Goal: Information Seeking & Learning: Understand process/instructions

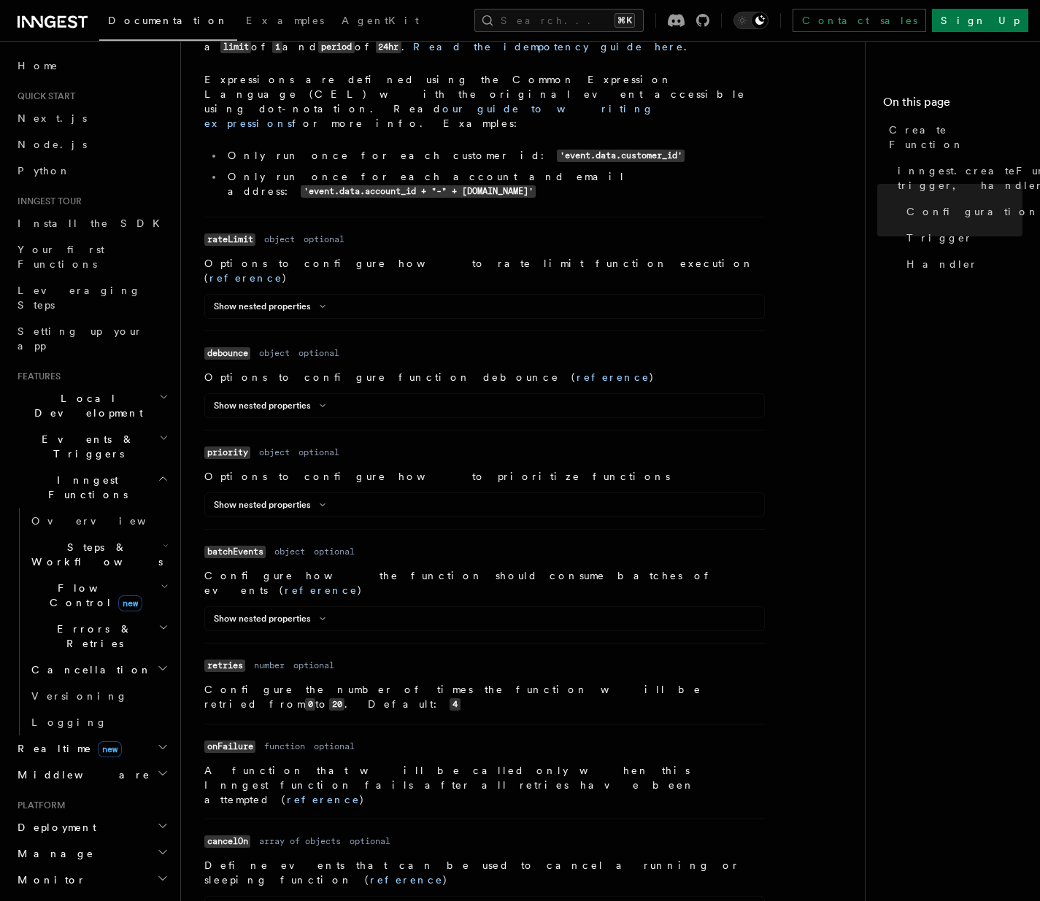
scroll to position [979, 0]
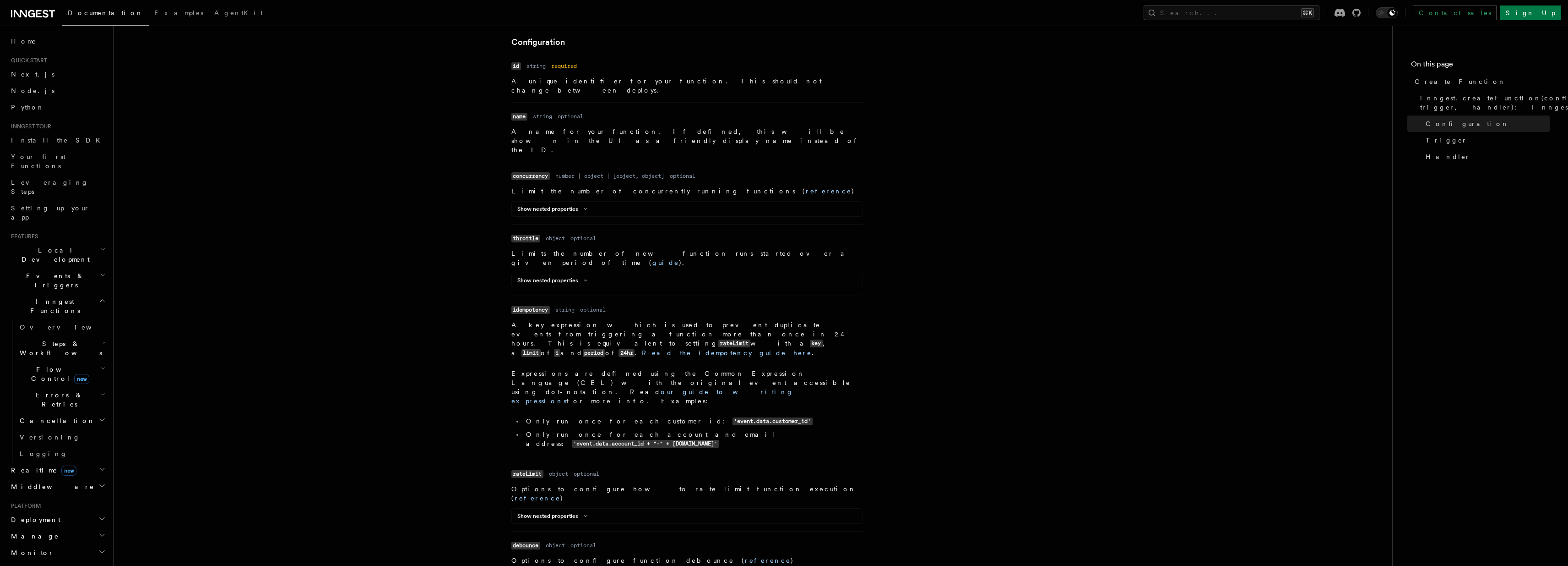
scroll to position [282, 0]
click at [652, 193] on link "reference" at bounding box center [829, 197] width 46 height 8
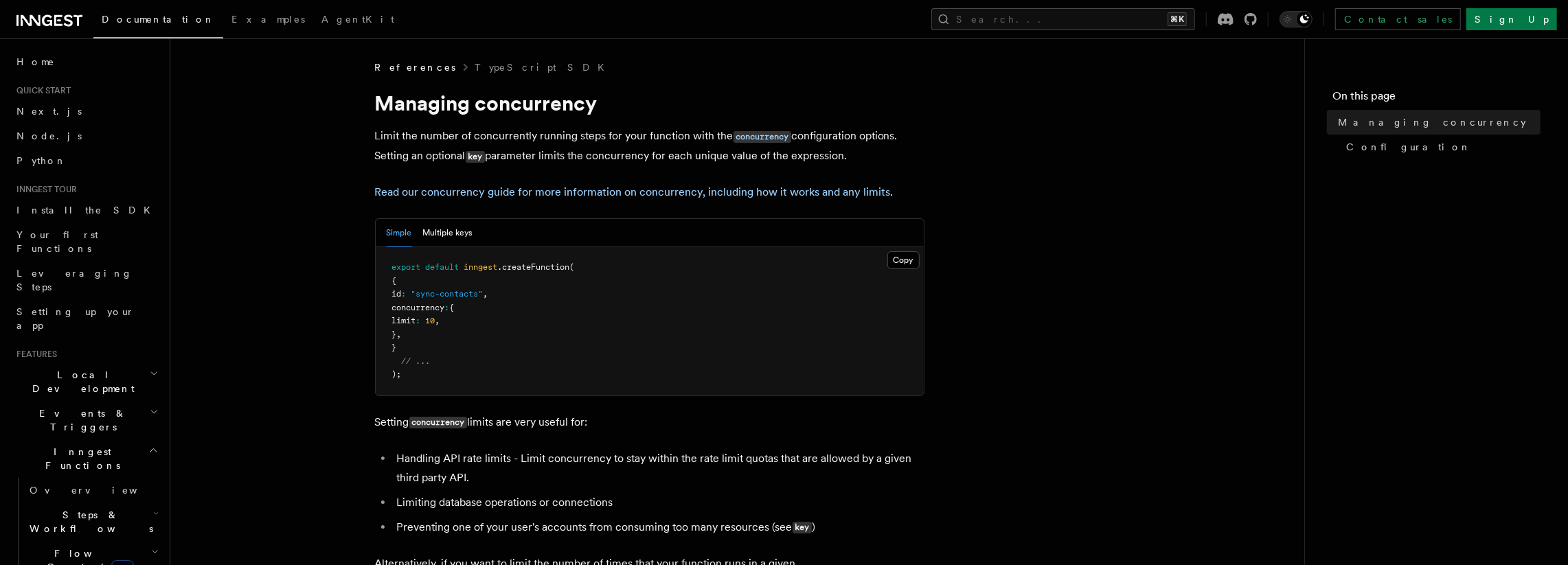
click at [630, 192] on link "Read our concurrency guide for more information on concurrency, including how i…" at bounding box center [633, 192] width 516 height 13
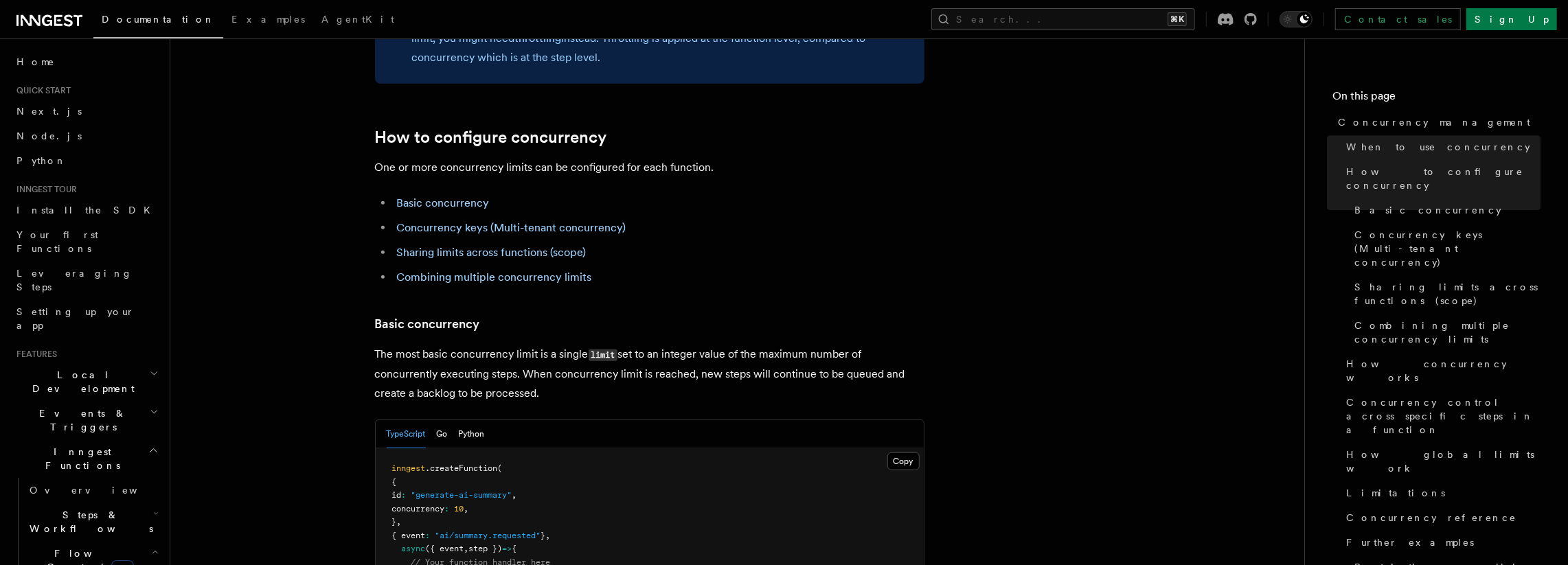
scroll to position [783, 0]
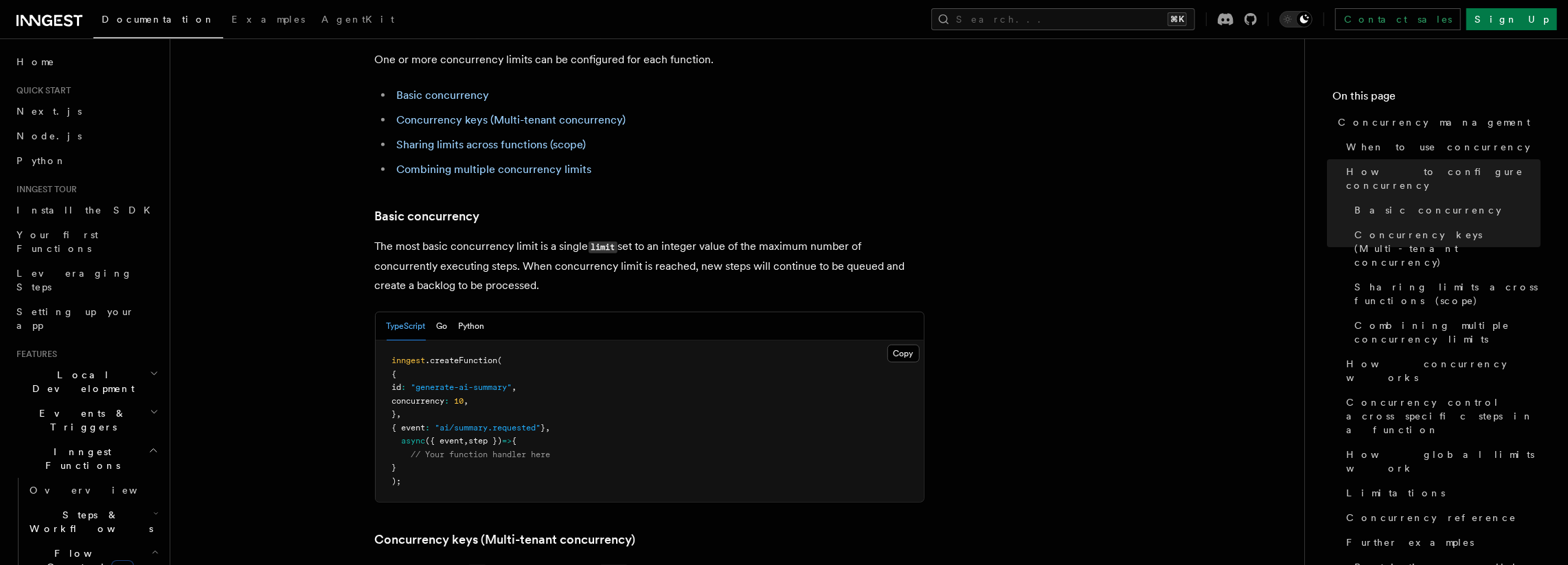
drag, startPoint x: 514, startPoint y: 187, endPoint x: 686, endPoint y: 225, distance: 176.1
click at [686, 237] on p "The most basic concurrency limit is a single limit set to an integer value of t…" at bounding box center [650, 266] width 550 height 58
click at [560, 237] on p "The most basic concurrency limit is a single limit set to an integer value of t…" at bounding box center [650, 266] width 550 height 58
drag, startPoint x: 409, startPoint y: 344, endPoint x: 509, endPoint y: 345, distance: 100.0
click at [509, 345] on pre "inngest .createFunction ( { id : "generate-ai-summary" , concurrency : 10 , } ,…" at bounding box center [650, 421] width 548 height 161
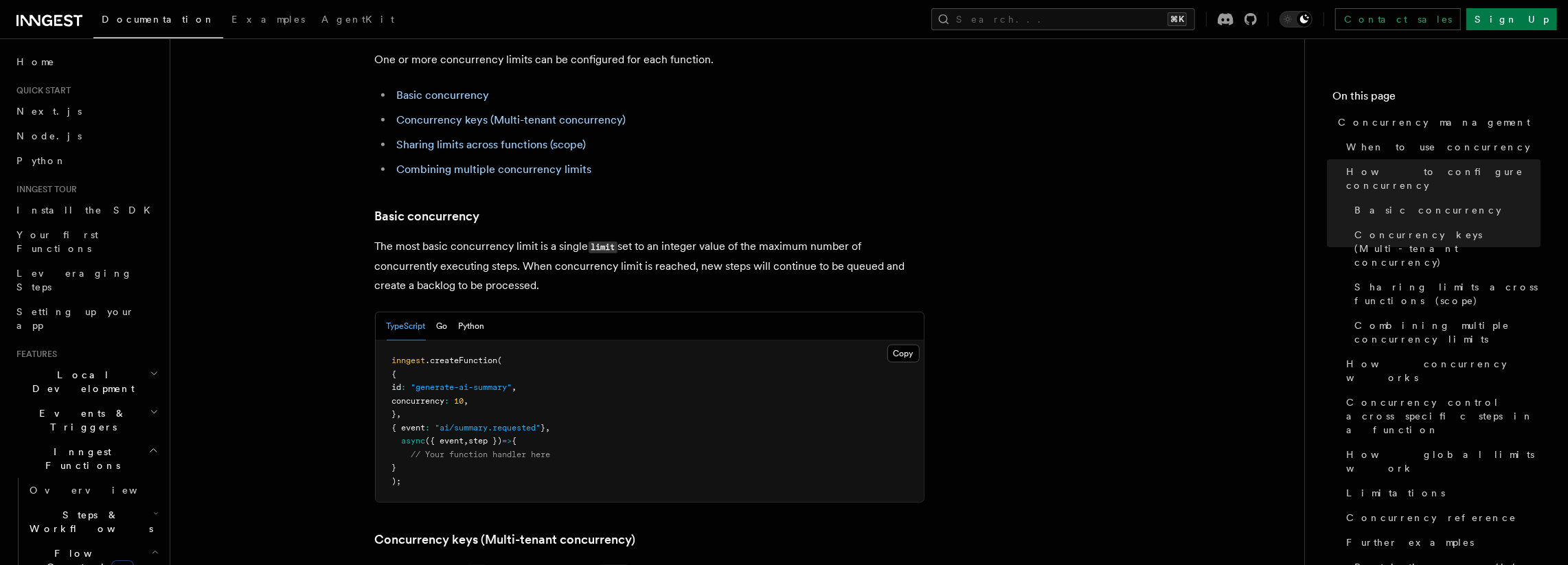
click at [499, 344] on pre "inngest .createFunction ( { id : "generate-ai-summary" , concurrency : 10 , } ,…" at bounding box center [650, 421] width 548 height 161
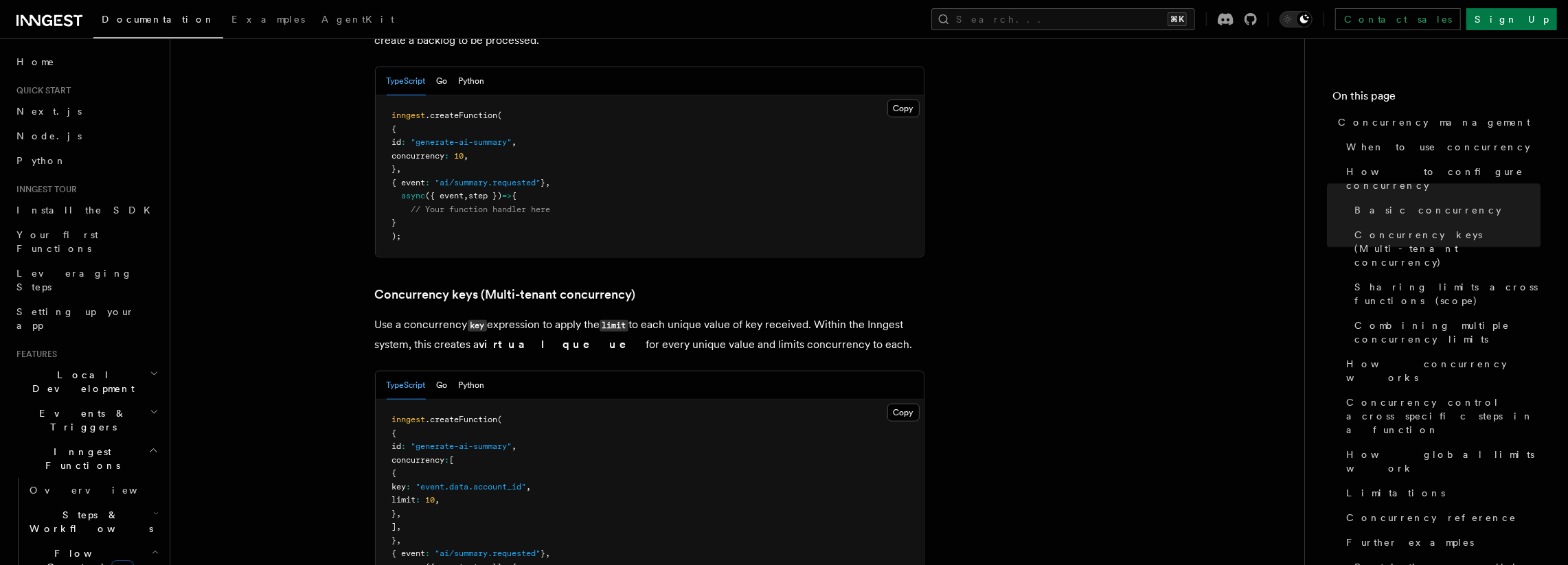
scroll to position [1056, 0]
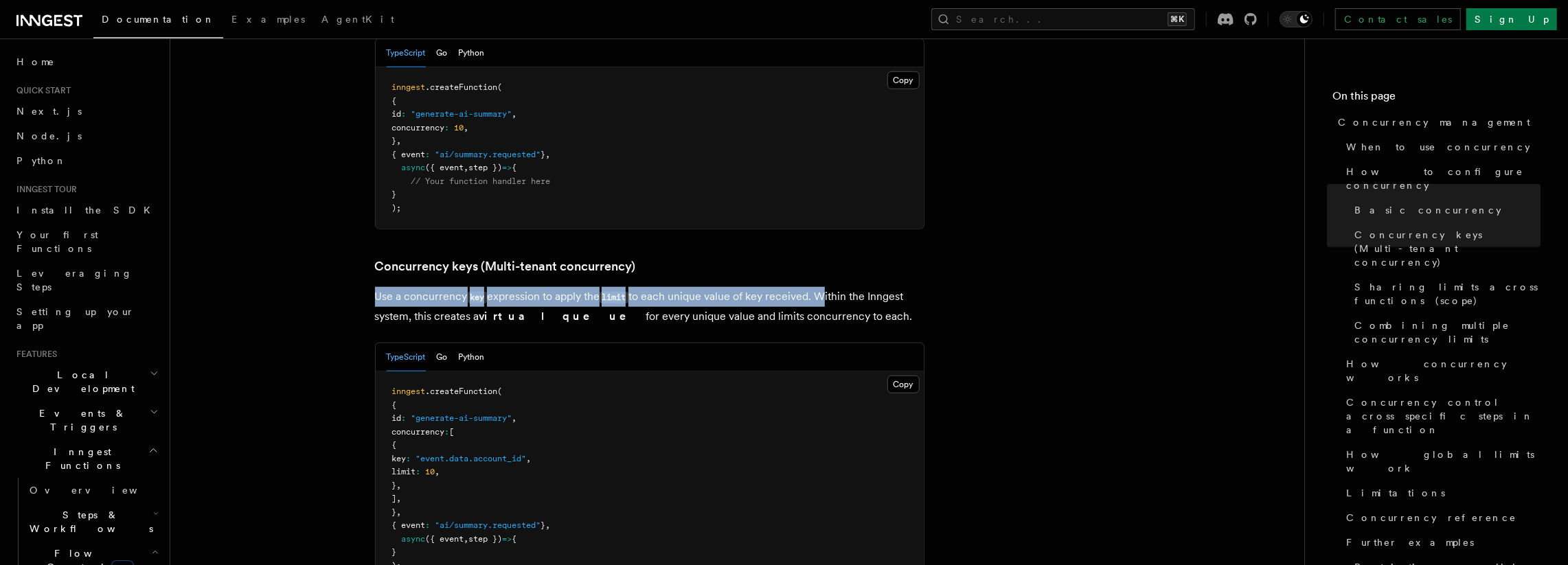
drag, startPoint x: 377, startPoint y: 243, endPoint x: 821, endPoint y: 239, distance: 444.0
click at [821, 287] on p "Use a concurrency key expression to apply the limit to each unique value of key…" at bounding box center [650, 307] width 550 height 40
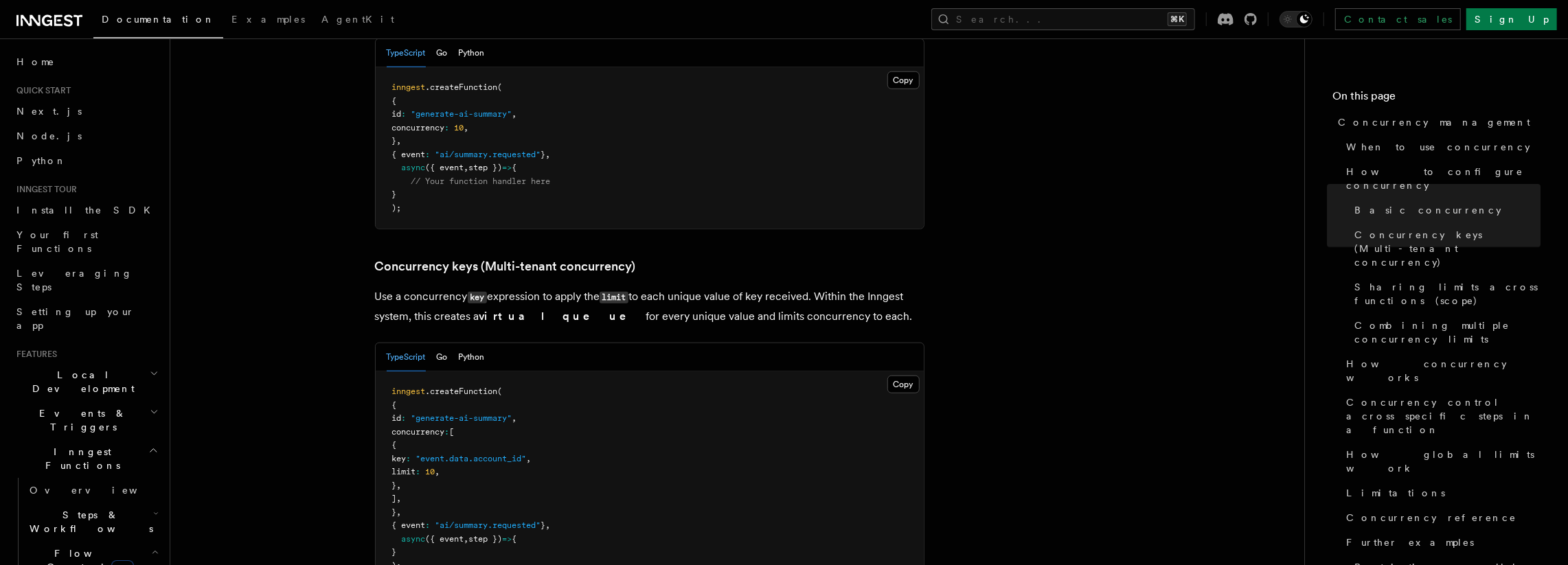
drag, startPoint x: 474, startPoint y: 258, endPoint x: 862, endPoint y: 261, distance: 388.0
click at [862, 287] on p "Use a concurrency key expression to apply the limit to each unique value of key…" at bounding box center [650, 307] width 550 height 40
click at [481, 410] on pre "inngest .createFunction ( { id : "generate-ai-summary" , concurrency : [ { key …" at bounding box center [650, 479] width 548 height 215
drag, startPoint x: 411, startPoint y: 375, endPoint x: 492, endPoint y: 443, distance: 105.8
click at [492, 443] on pre "inngest .createFunction ( { id : "generate-ai-summary" , concurrency : [ { key …" at bounding box center [650, 479] width 548 height 215
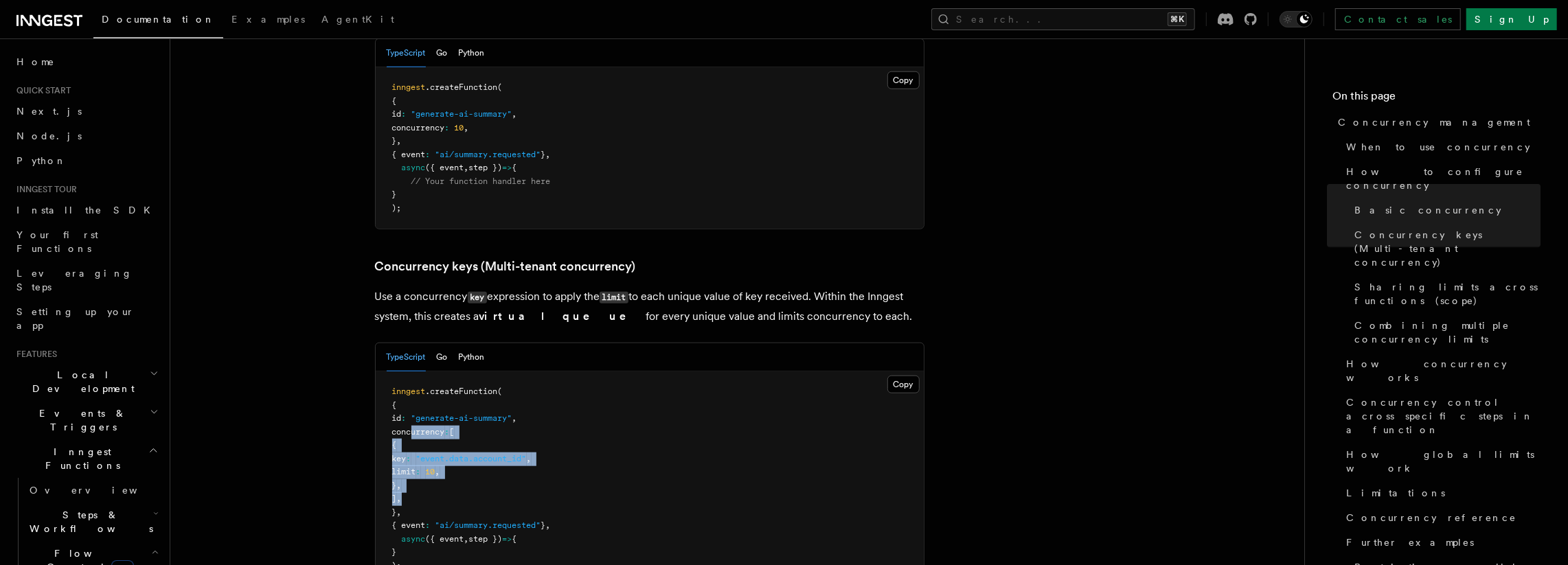
click at [580, 408] on pre "inngest .createFunction ( { id : "generate-ai-summary" , concurrency : [ { key …" at bounding box center [650, 479] width 548 height 215
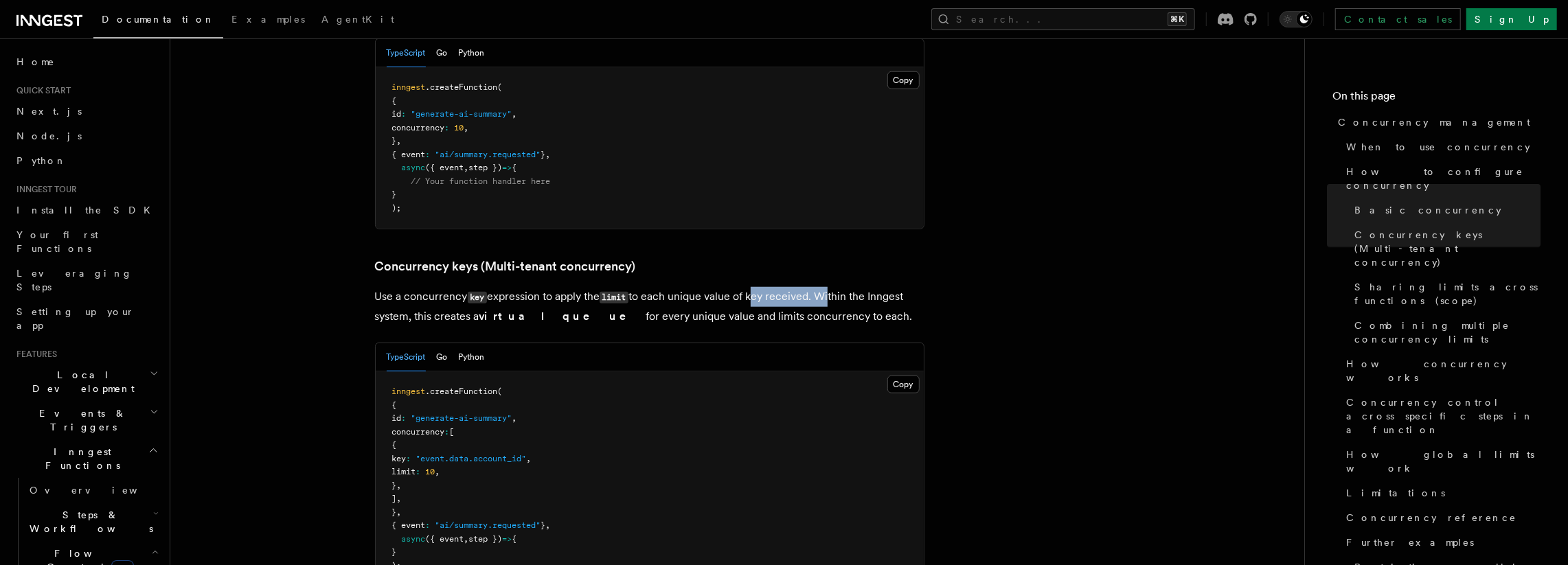
drag, startPoint x: 755, startPoint y: 239, endPoint x: 828, endPoint y: 239, distance: 73.0
click at [828, 287] on p "Use a concurrency key expression to apply the limit to each unique value of key…" at bounding box center [650, 307] width 550 height 40
click at [792, 287] on p "Use a concurrency key expression to apply the limit to each unique value of key…" at bounding box center [650, 307] width 550 height 40
drag, startPoint x: 457, startPoint y: 402, endPoint x: 590, endPoint y: 400, distance: 133.0
click at [590, 400] on pre "inngest .createFunction ( { id : "generate-ai-summary" , concurrency : [ { key …" at bounding box center [650, 479] width 548 height 215
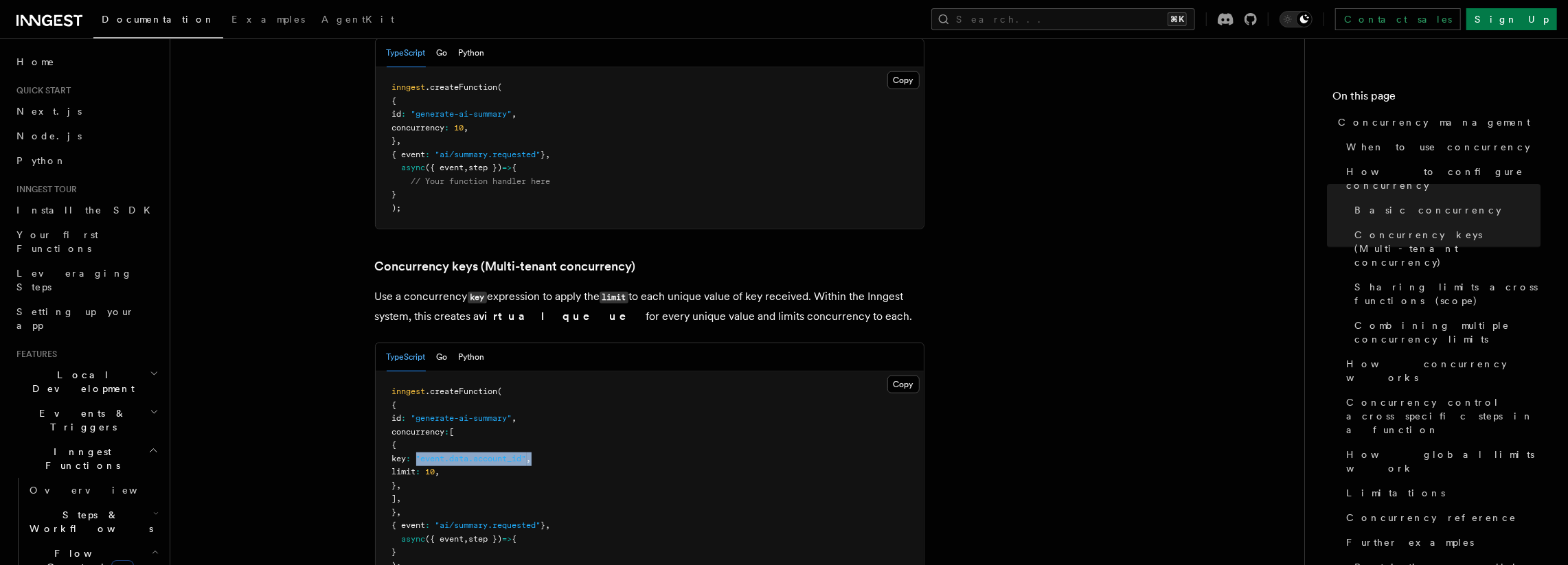
click at [590, 400] on pre "inngest .createFunction ( { id : "generate-ai-summary" , concurrency : [ { key …" at bounding box center [650, 479] width 548 height 215
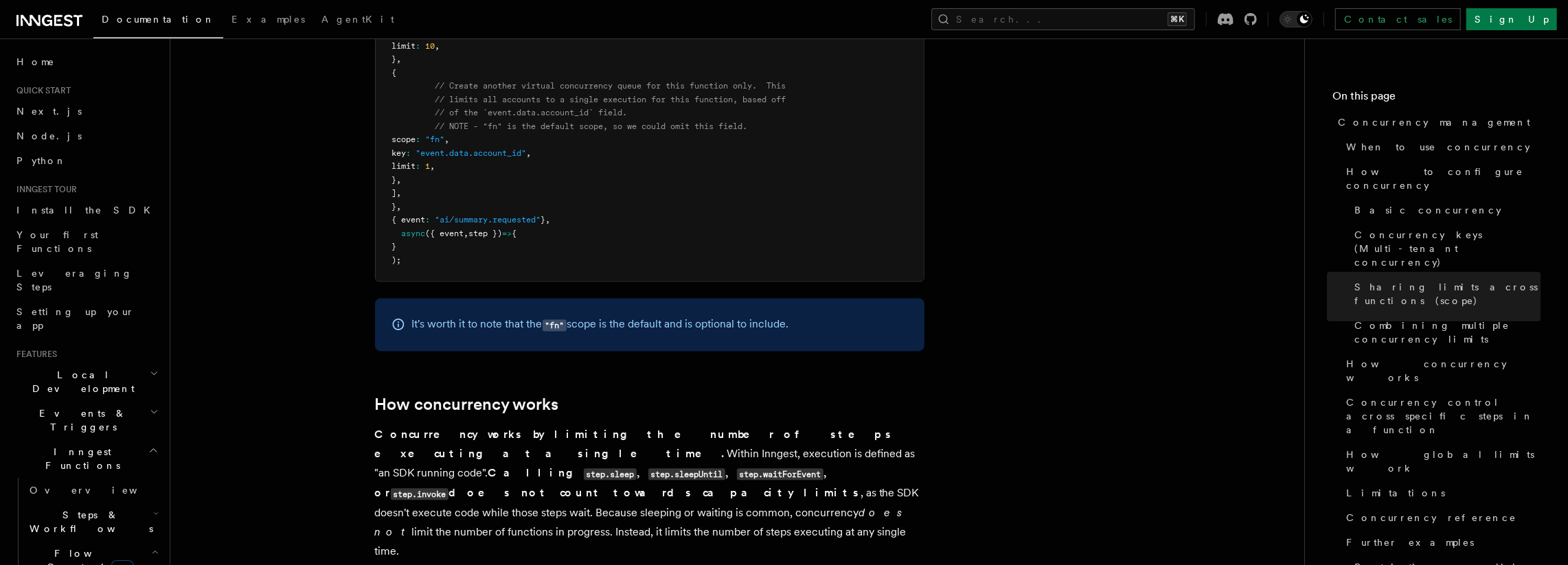
scroll to position [2768, 0]
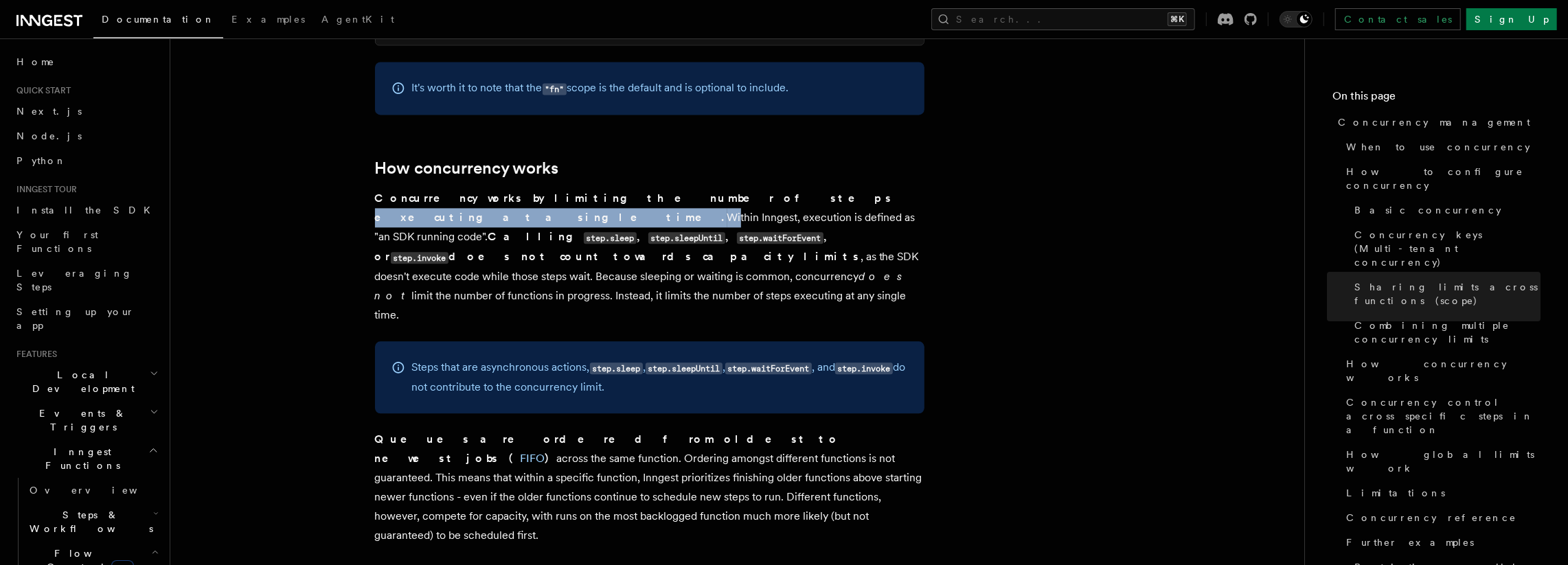
drag, startPoint x: 629, startPoint y: 141, endPoint x: 779, endPoint y: 146, distance: 150.1
click at [779, 189] on p "Concurrency works by limiting the number of steps executing at a single time. W…" at bounding box center [650, 257] width 550 height 136
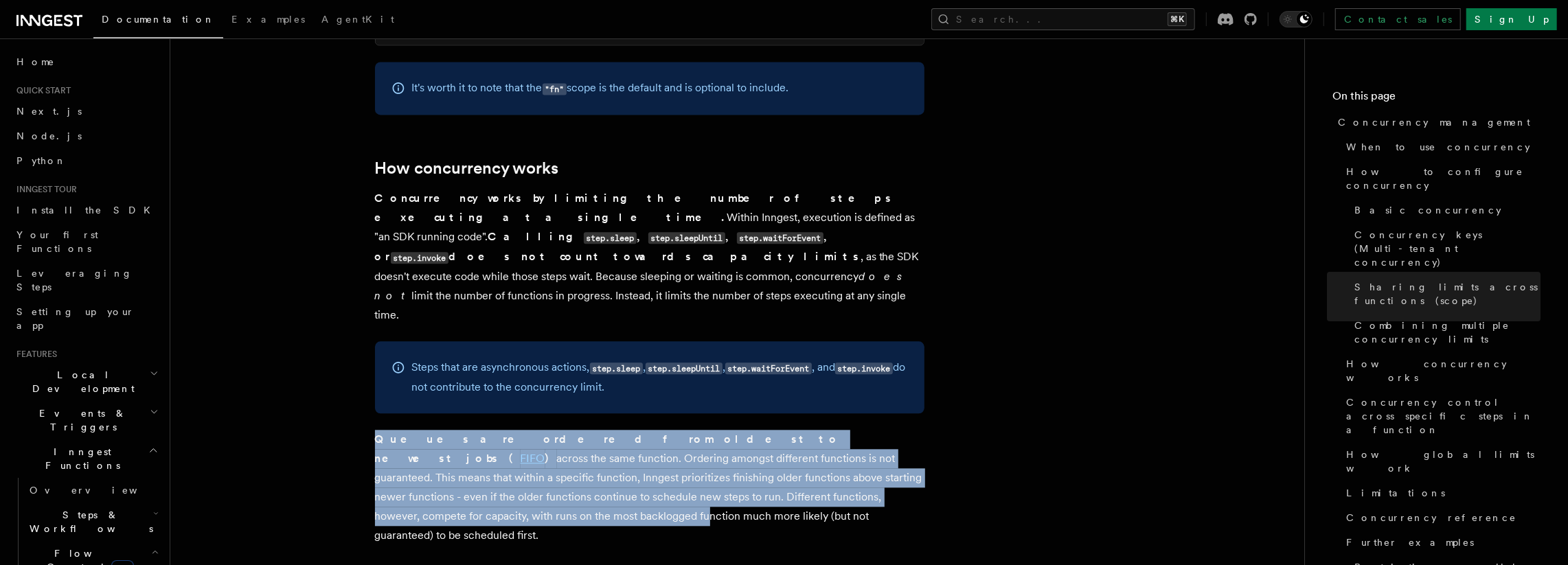
drag, startPoint x: 384, startPoint y: 346, endPoint x: 797, endPoint y: 396, distance: 416.0
click at [797, 430] on p "Queues are ordered from oldest to newest jobs ( FIFO ) across the same function…" at bounding box center [650, 488] width 550 height 116
click at [796, 430] on p "Queues are ordered from oldest to newest jobs ( FIFO ) across the same function…" at bounding box center [650, 488] width 550 height 116
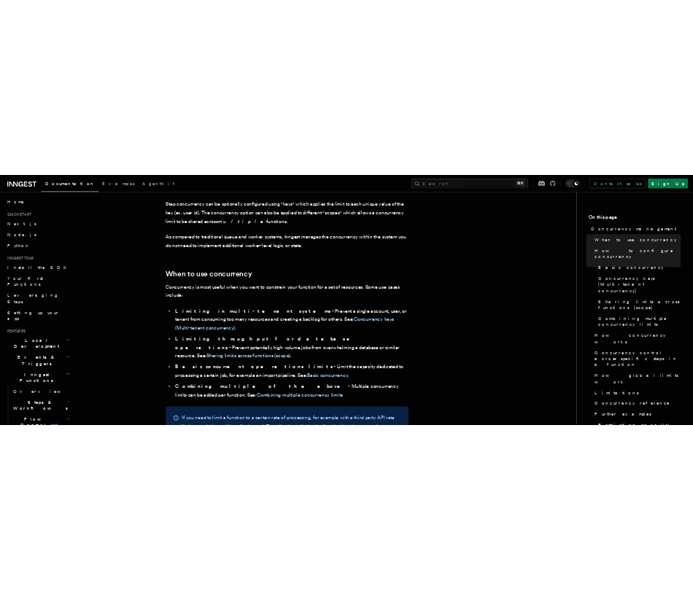
scroll to position [0, 0]
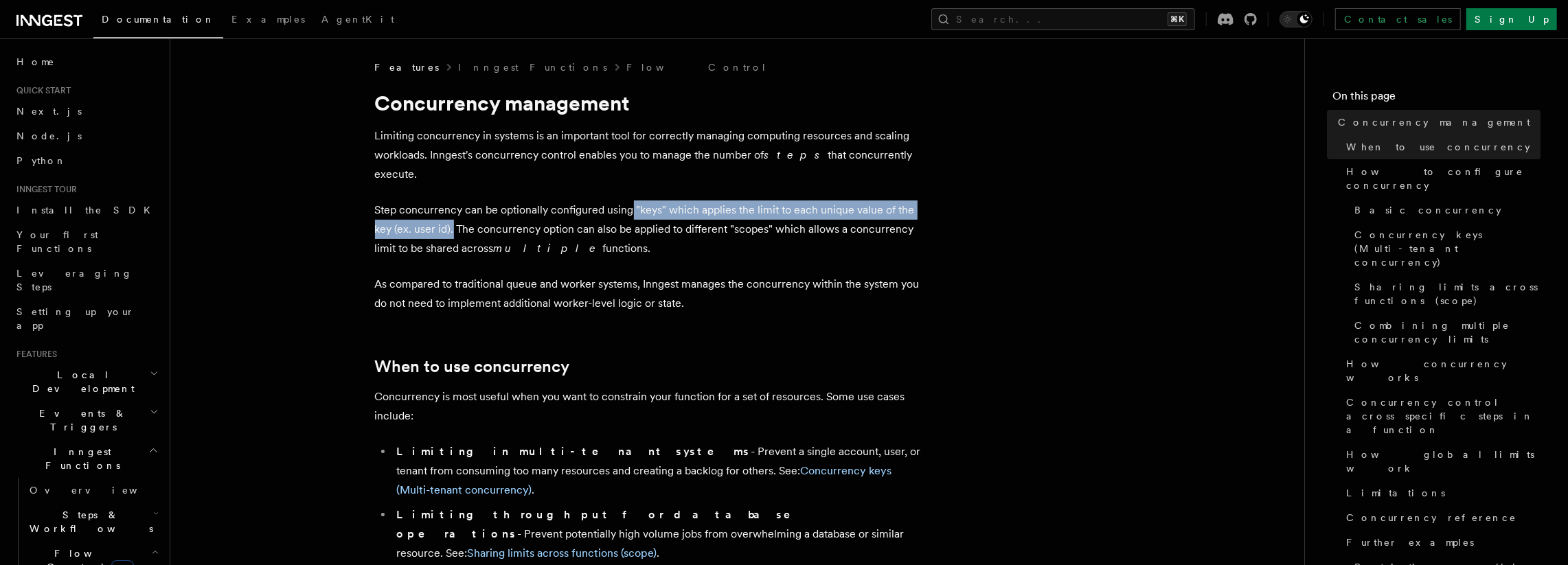
drag, startPoint x: 630, startPoint y: 189, endPoint x: 453, endPoint y: 213, distance: 178.6
click at [453, 213] on p "Step concurrency can be optionally configured using "keys" which applies the li…" at bounding box center [650, 229] width 550 height 57
